Goal: Task Accomplishment & Management: Manage account settings

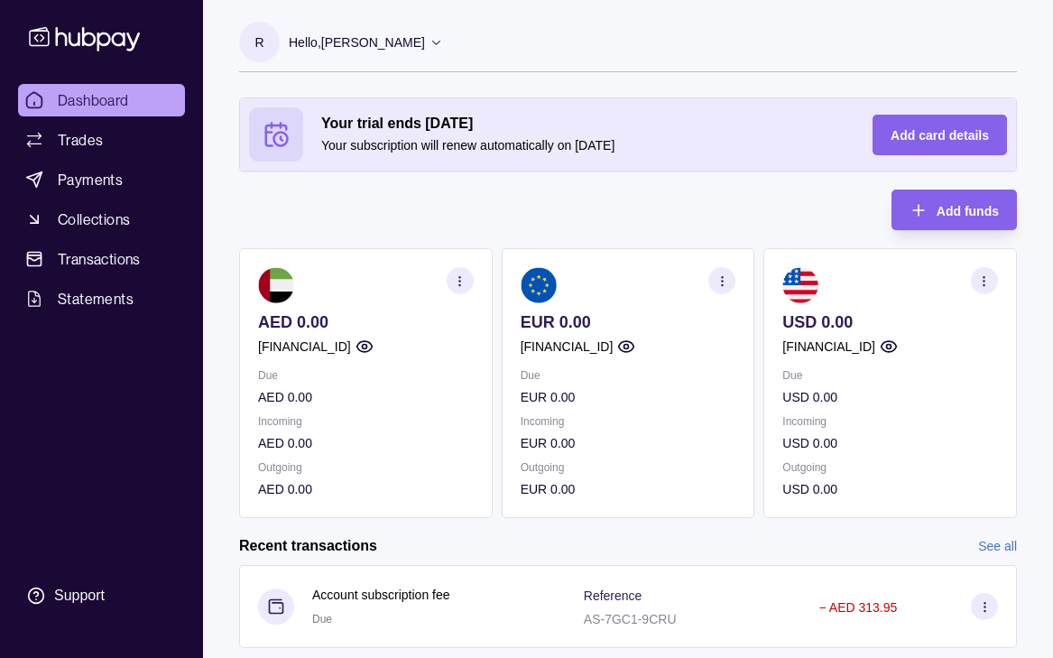
scroll to position [48, 0]
click at [437, 36] on icon at bounding box center [436, 42] width 14 height 14
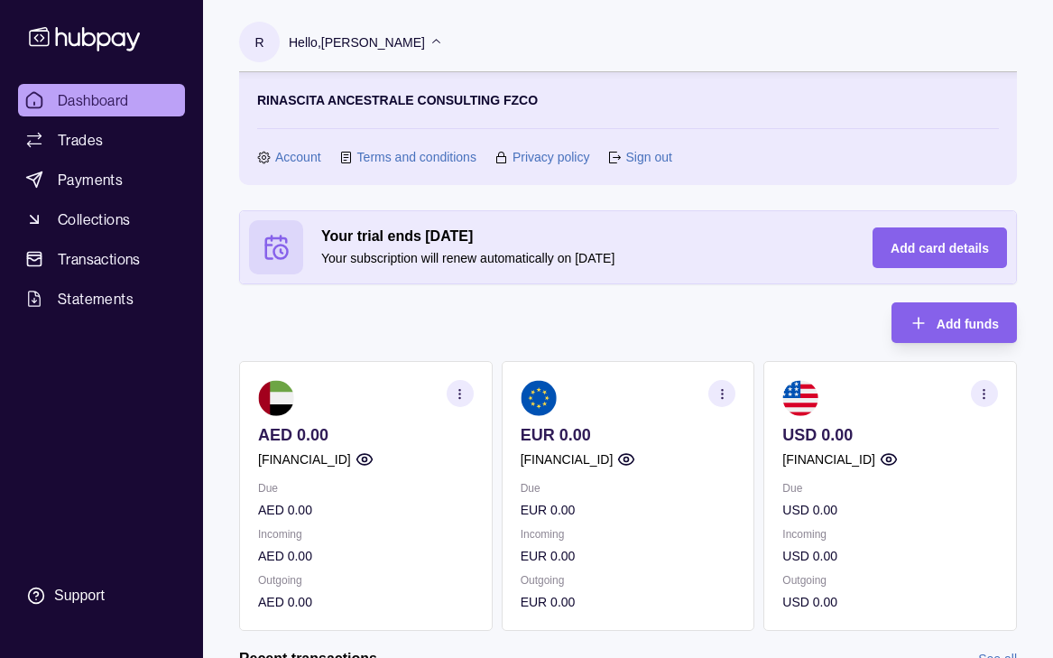
click at [296, 152] on link "Account" at bounding box center [298, 157] width 46 height 20
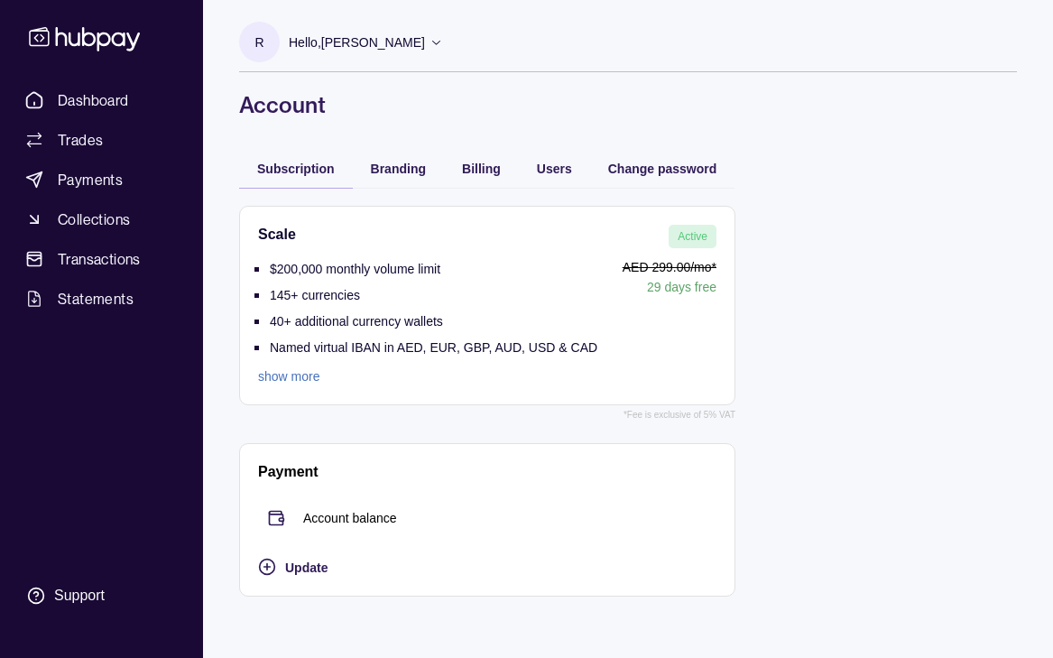
click at [320, 351] on p "Named virtual IBAN in AED, EUR, GBP, AUD, USD & CAD" at bounding box center [433, 347] width 327 height 14
click at [320, 350] on p "Named virtual IBAN in AED, EUR, GBP, AUD, USD & CAD" at bounding box center [433, 347] width 327 height 14
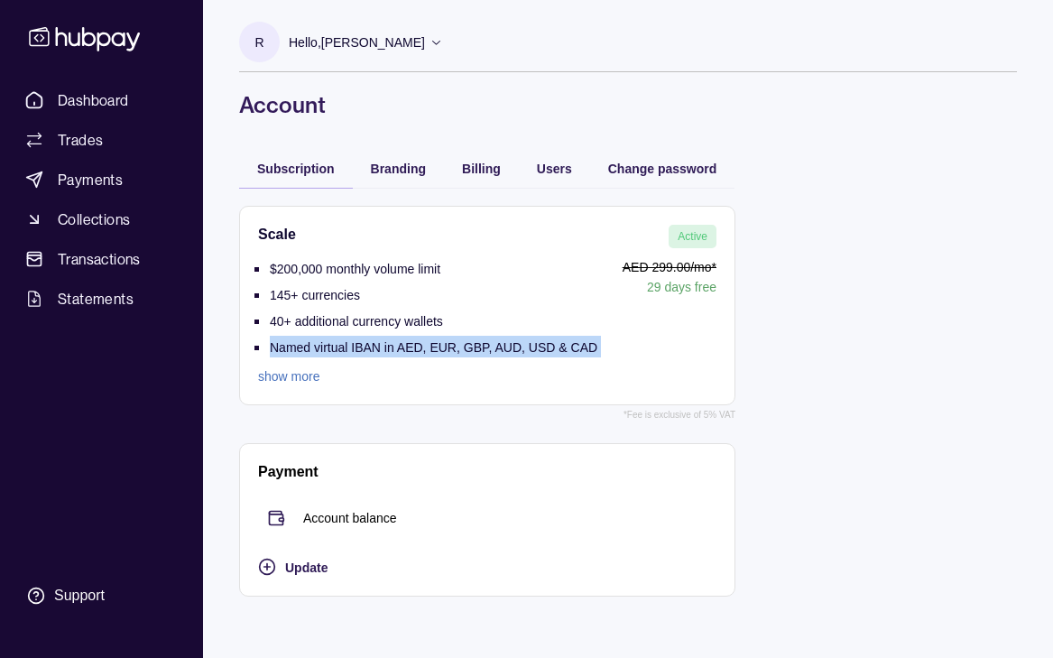
click at [320, 350] on p "Named virtual IBAN in AED, EUR, GBP, AUD, USD & CAD" at bounding box center [433, 347] width 327 height 14
click at [422, 350] on p "Named virtual IBAN in AED, EUR, GBP, AUD, USD & CAD" at bounding box center [433, 347] width 327 height 14
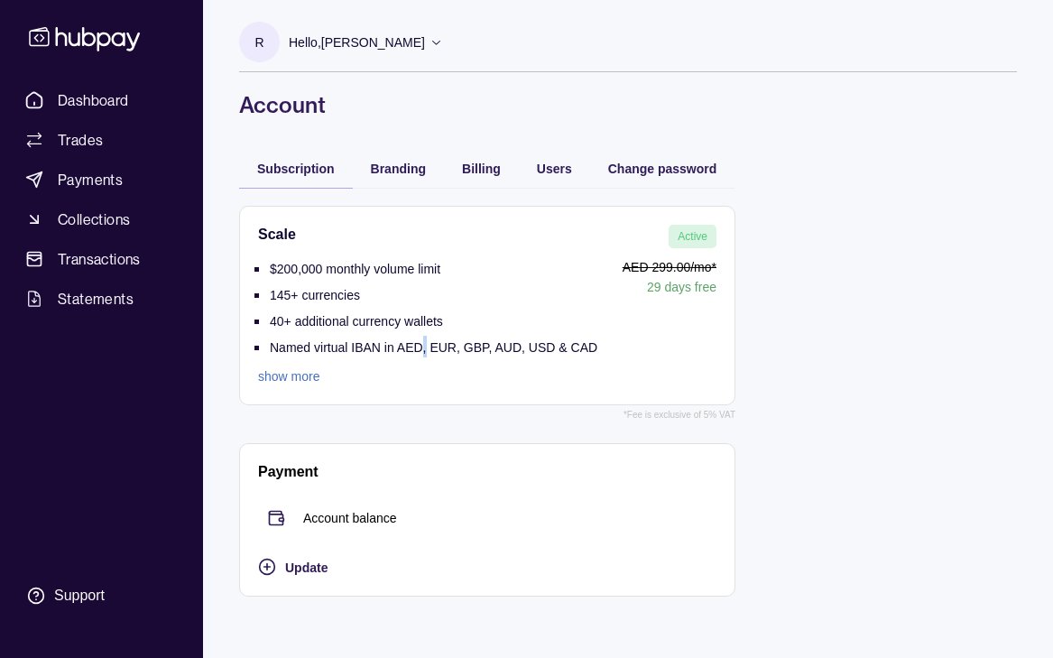
click at [422, 350] on p "Named virtual IBAN in AED, EUR, GBP, AUD, USD & CAD" at bounding box center [433, 347] width 327 height 14
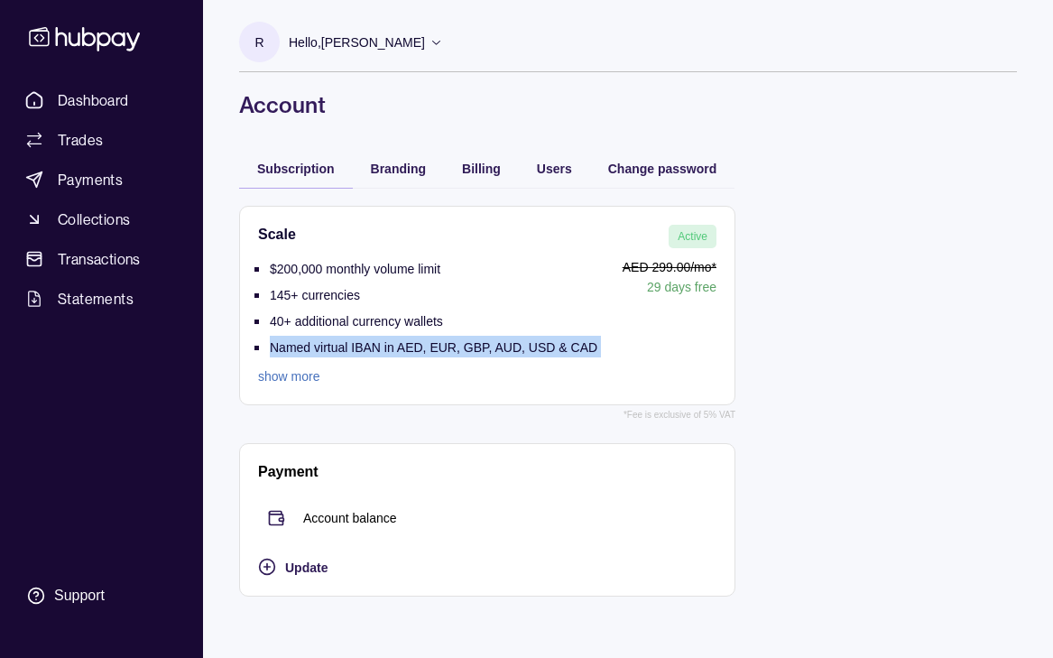
click at [422, 350] on p "Named virtual IBAN in AED, EUR, GBP, AUD, USD & CAD" at bounding box center [433, 347] width 327 height 14
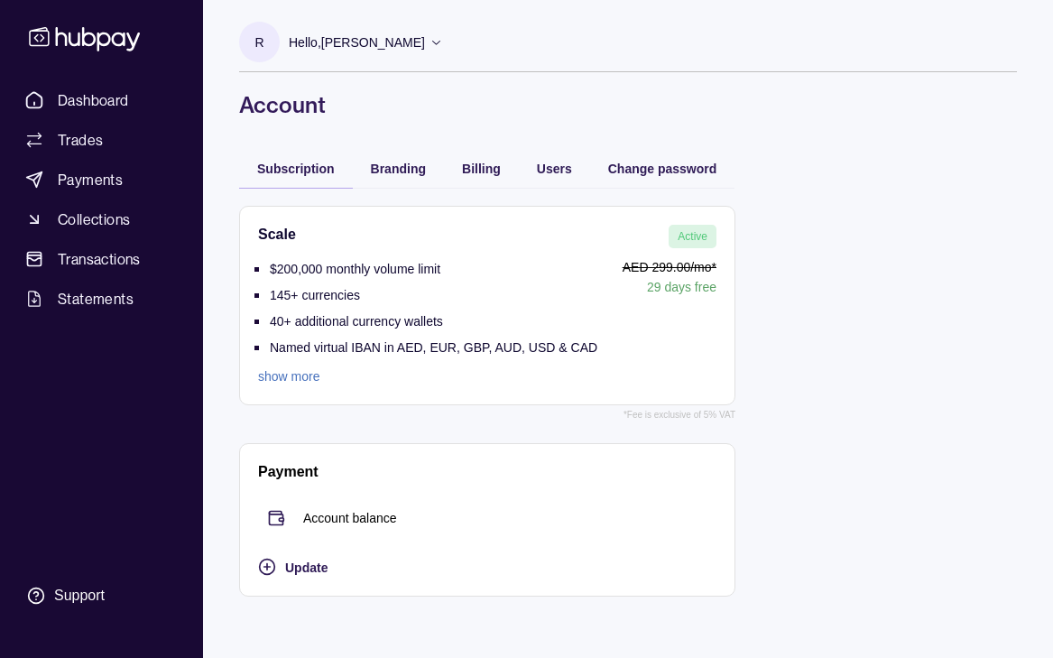
click at [323, 334] on li "40+ additional currency wallets" at bounding box center [433, 322] width 327 height 26
click at [524, 347] on p "Named virtual IBAN in AED, EUR, GBP, AUD, USD & CAD" at bounding box center [433, 347] width 327 height 14
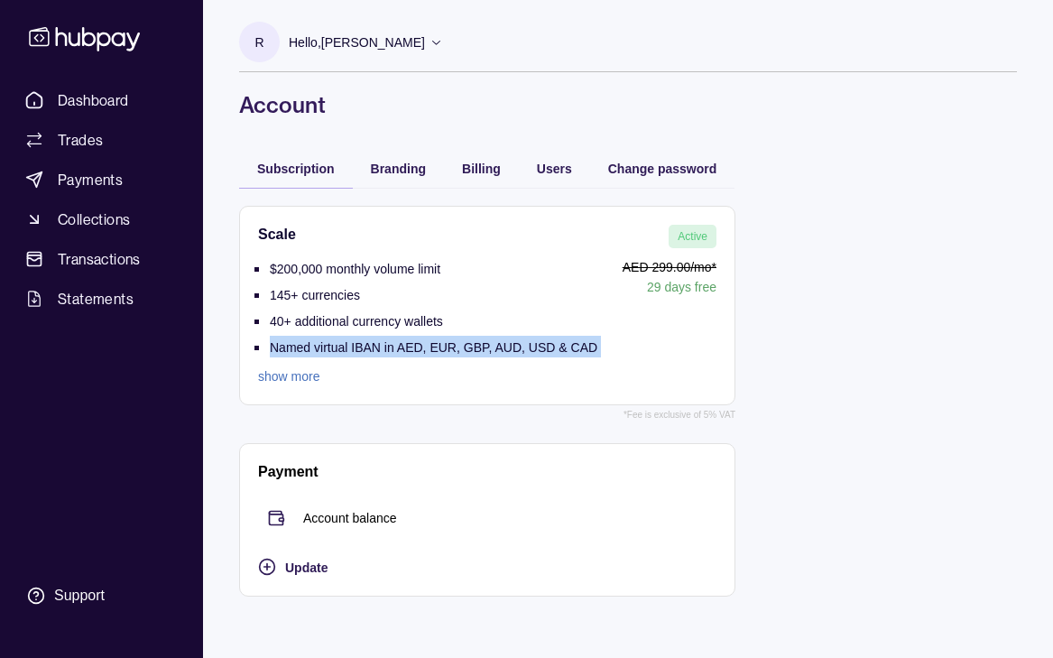
click at [524, 347] on p "Named virtual IBAN in AED, EUR, GBP, AUD, USD & CAD" at bounding box center [433, 347] width 327 height 14
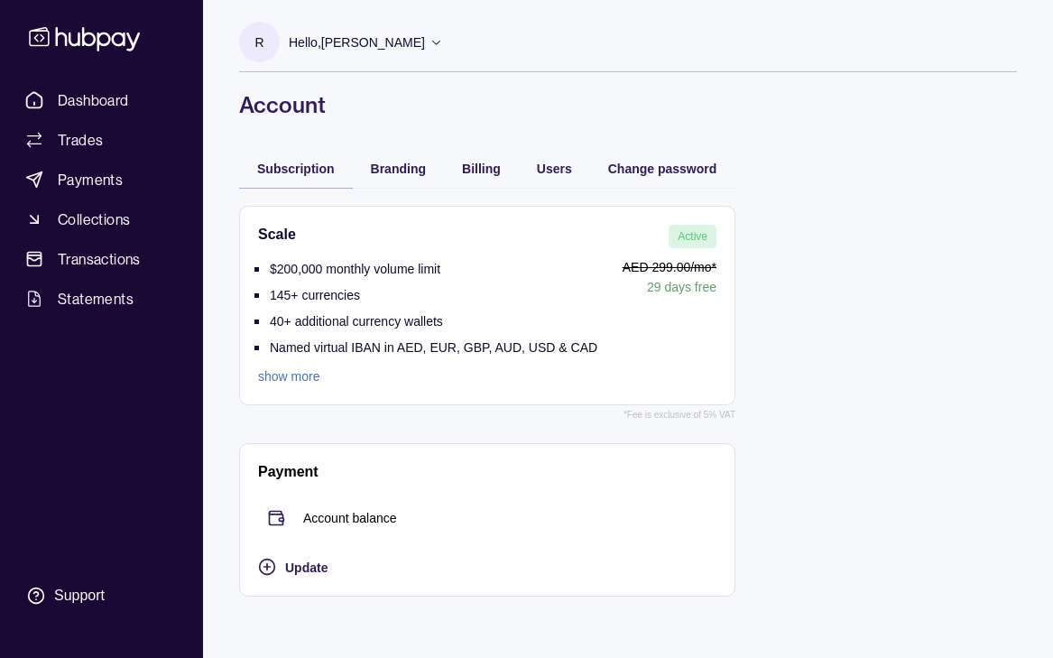
click at [547, 155] on div "Users" at bounding box center [554, 168] width 71 height 40
click at [553, 163] on span "Users" at bounding box center [554, 168] width 35 height 14
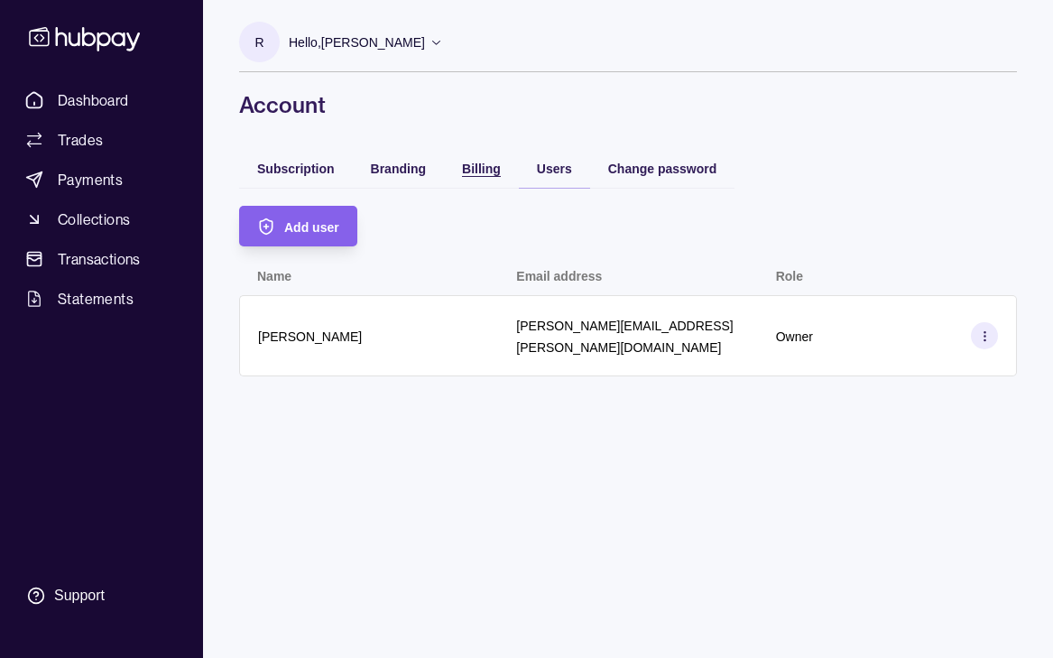
click at [474, 178] on div "Billing" at bounding box center [481, 168] width 39 height 22
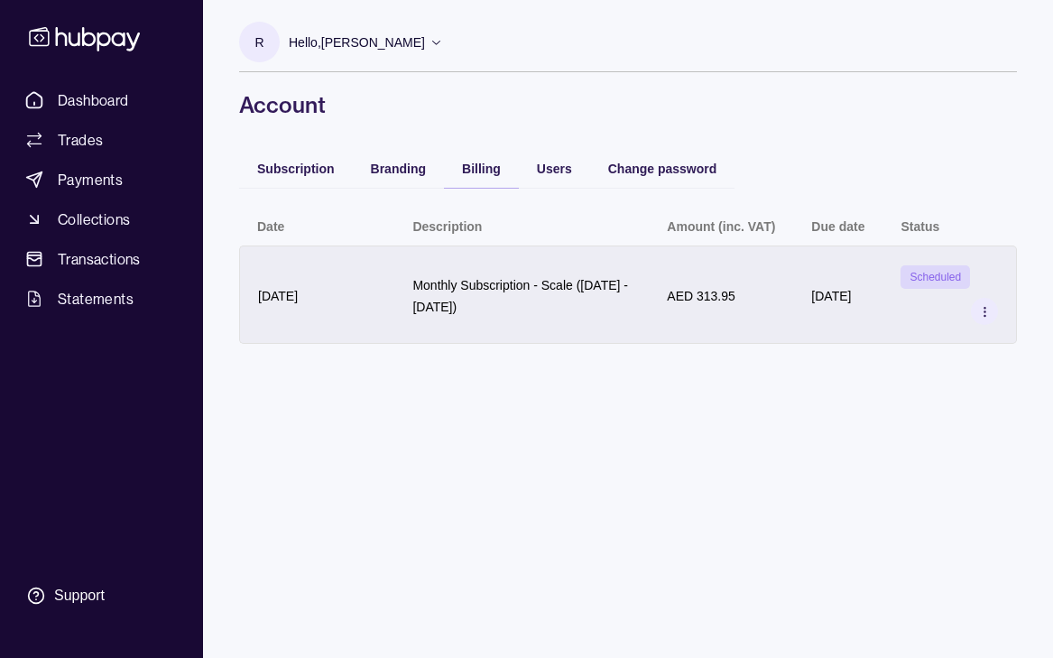
click at [983, 309] on icon at bounding box center [985, 312] width 14 height 14
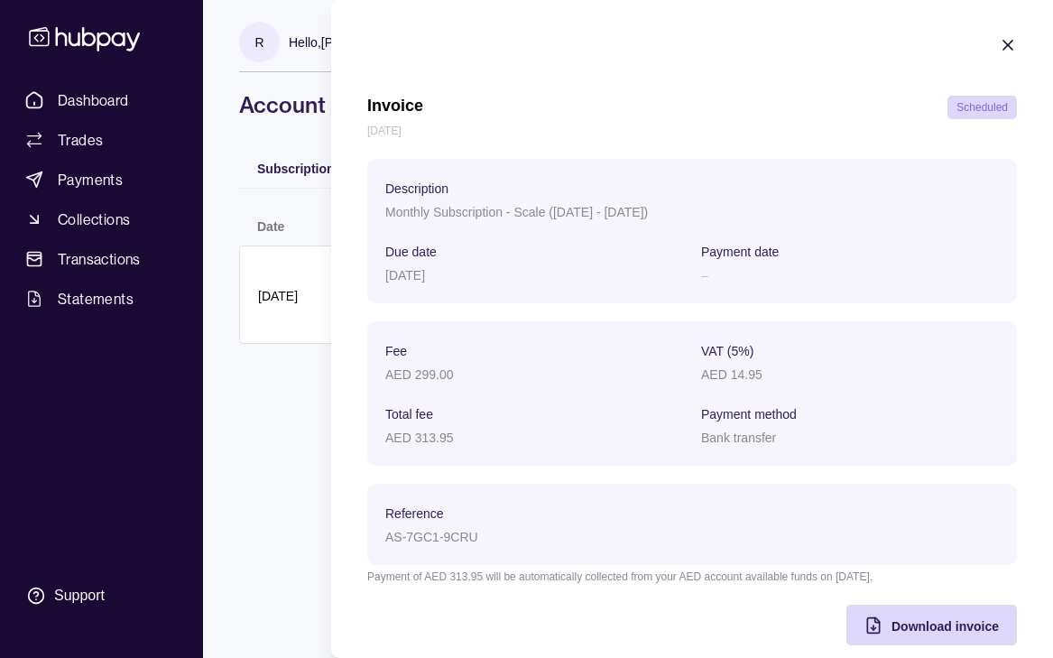
click at [1005, 45] on icon "button" at bounding box center [1008, 45] width 18 height 18
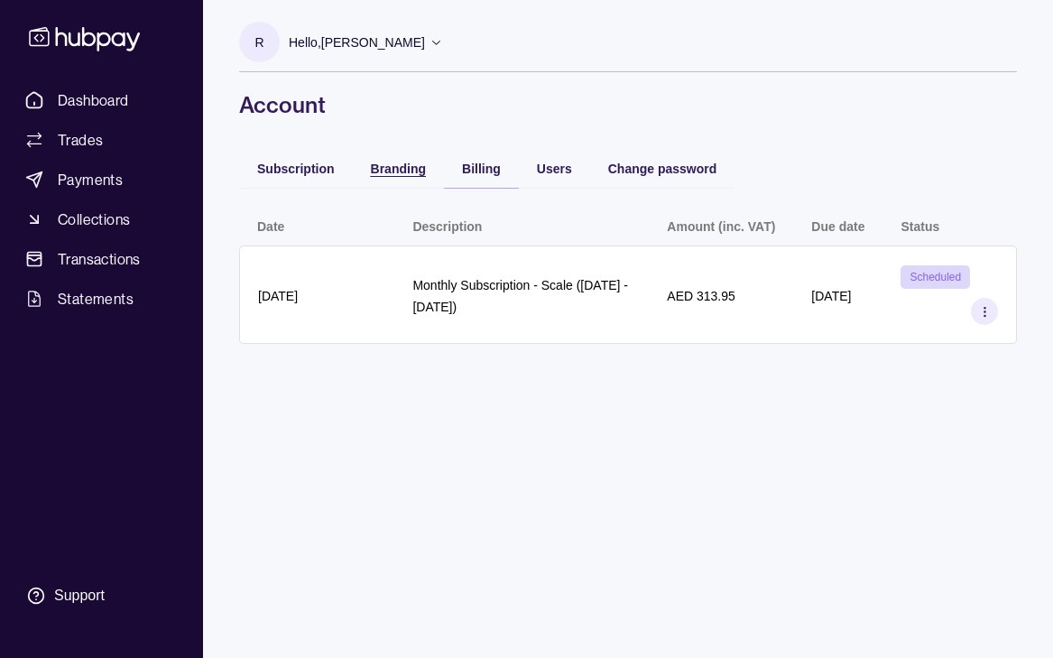
click at [407, 172] on span "Branding" at bounding box center [398, 168] width 55 height 14
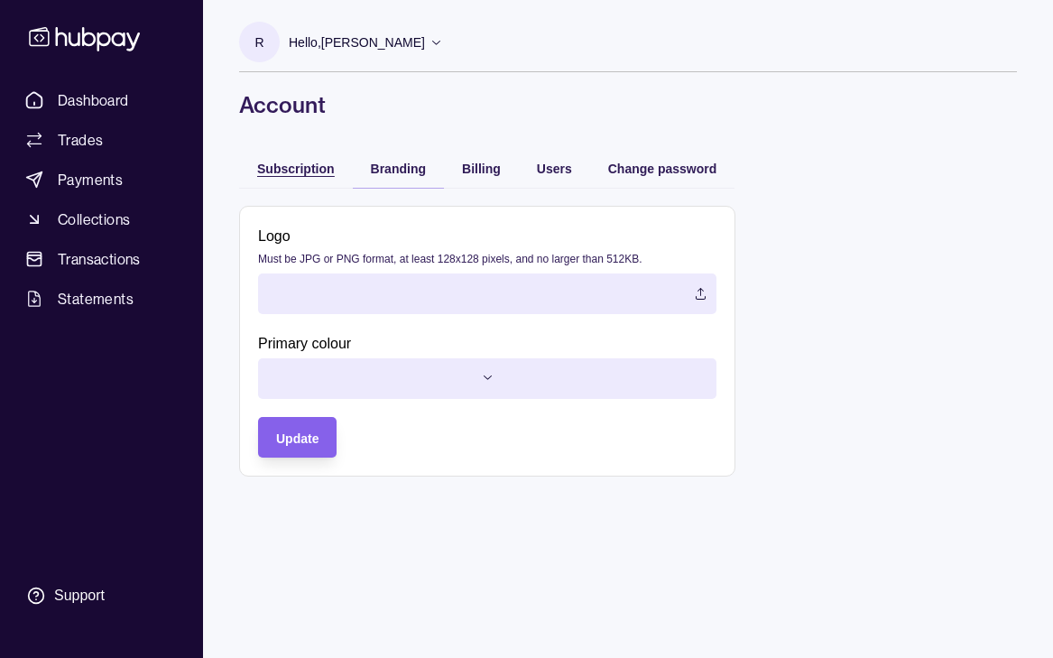
click at [278, 170] on span "Subscription" at bounding box center [296, 168] width 78 height 14
